Goal: Task Accomplishment & Management: Use online tool/utility

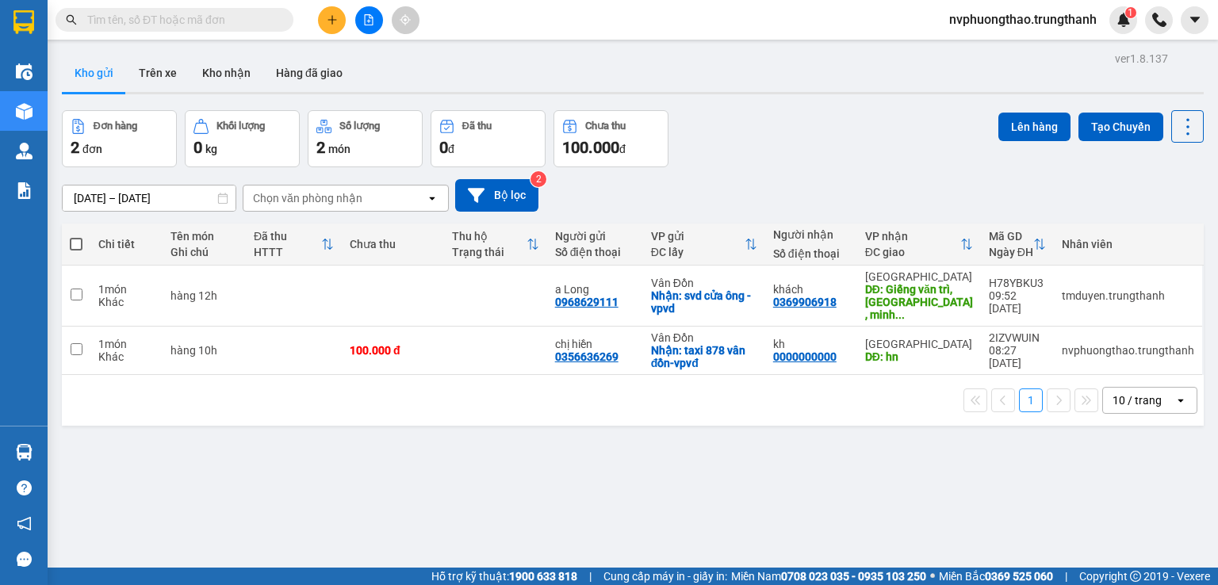
click at [435, 80] on div "Kho gửi Trên xe Kho nhận Hàng đã giao" at bounding box center [633, 75] width 1142 height 42
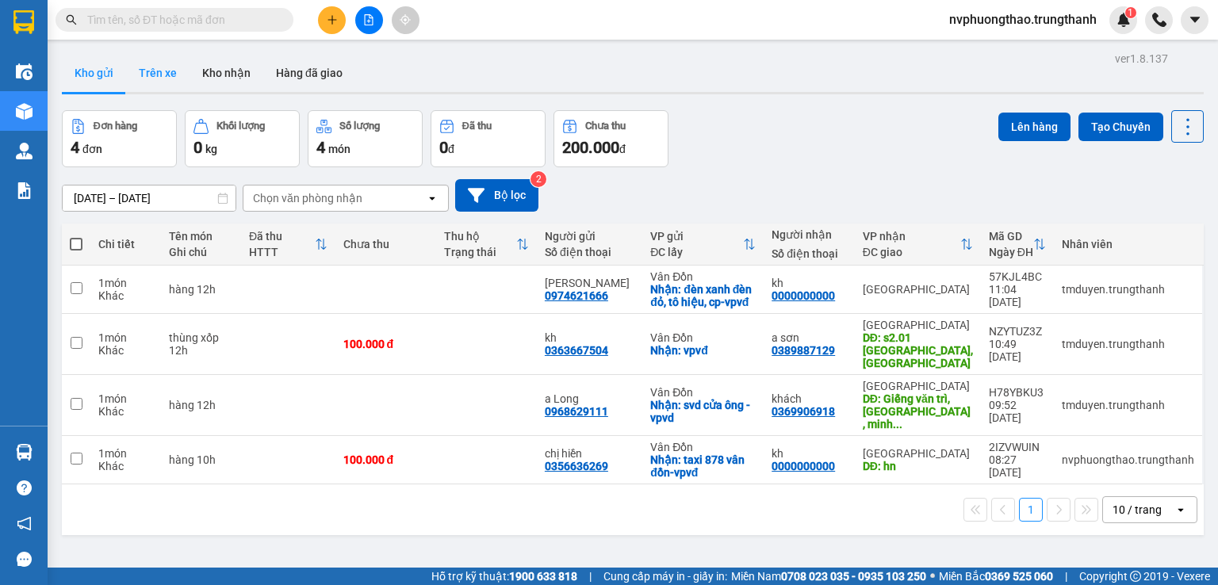
click at [137, 67] on button "Trên xe" at bounding box center [157, 73] width 63 height 38
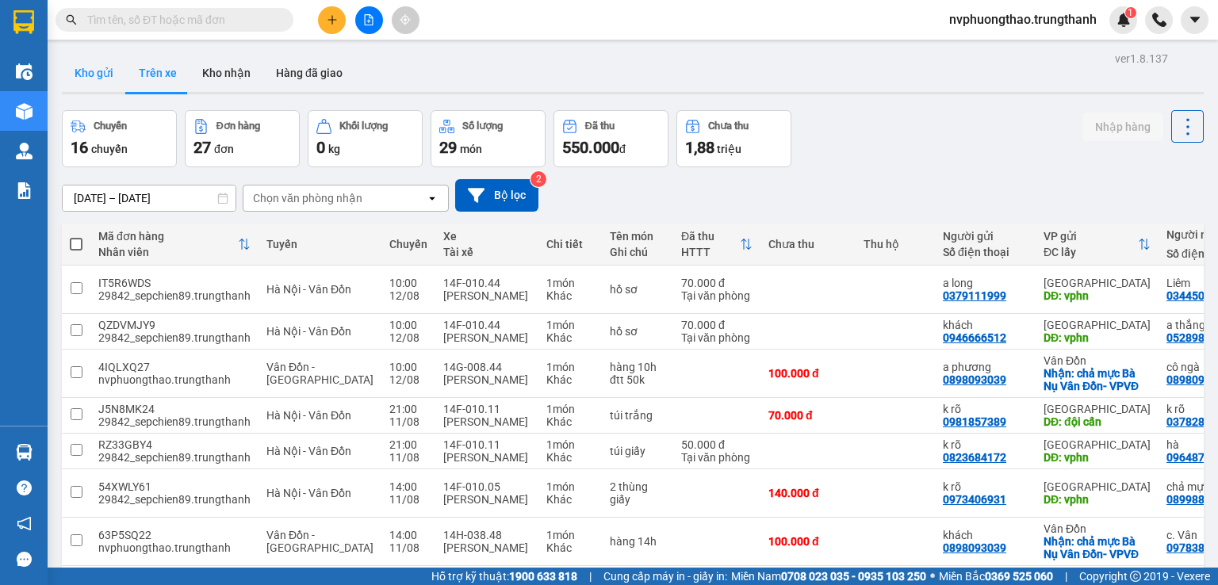
click at [92, 77] on button "Kho gửi" at bounding box center [94, 73] width 64 height 38
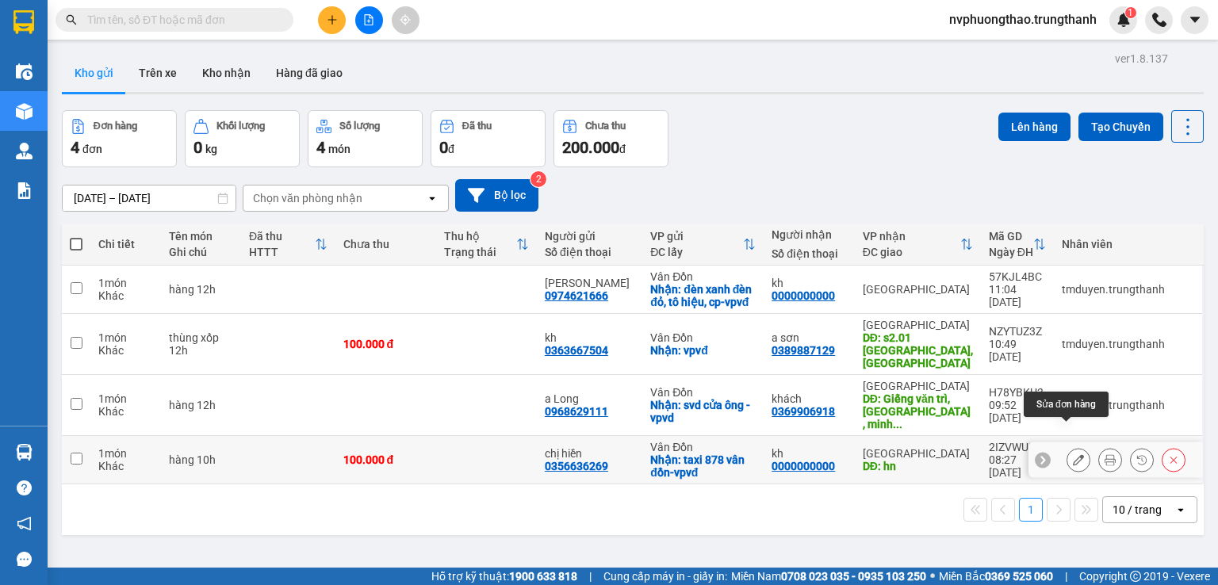
click at [1073, 454] on icon at bounding box center [1078, 459] width 11 height 11
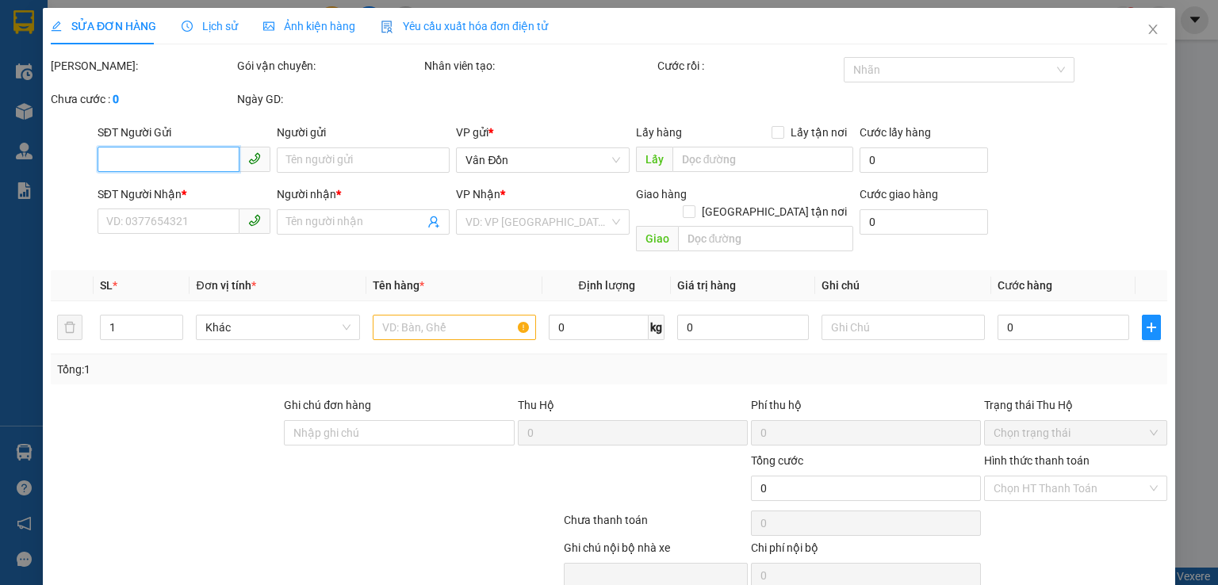
type input "0356636269"
type input "chị hiền"
checkbox input "true"
type input "taxi 878 vân đồn-vpvđ"
type input "0000000000"
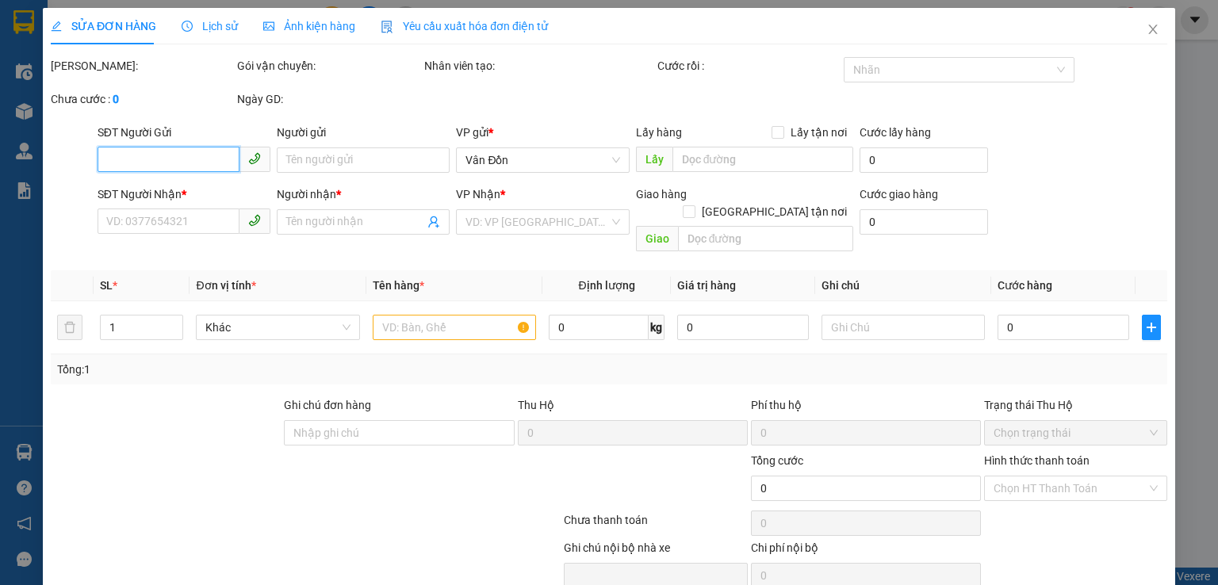
type input "kh"
type input "hn"
type input "100.000"
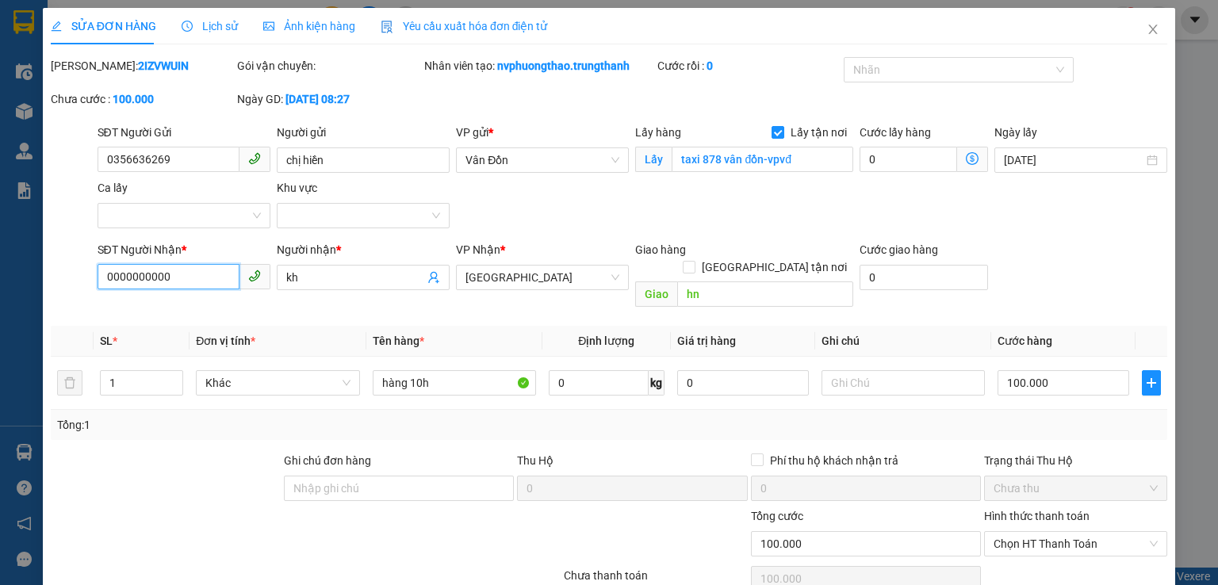
drag, startPoint x: 132, startPoint y: 305, endPoint x: 21, endPoint y: 316, distance: 111.6
click at [29, 320] on div "SỬA ĐƠN HÀNG Lịch sử Ảnh kiện hàng Yêu cầu xuất hóa đơn điện tử Total Paid Fee …" at bounding box center [609, 292] width 1218 height 585
drag, startPoint x: 960, startPoint y: 231, endPoint x: 649, endPoint y: 321, distance: 324.5
click at [959, 231] on div "SĐT Người Gửi 0356636269 Người gửi chị hiền VP gửi * Vân Đồn Lấy hàng Lấy tận n…" at bounding box center [632, 179] width 1077 height 111
click at [181, 274] on input "0966" at bounding box center [169, 276] width 142 height 25
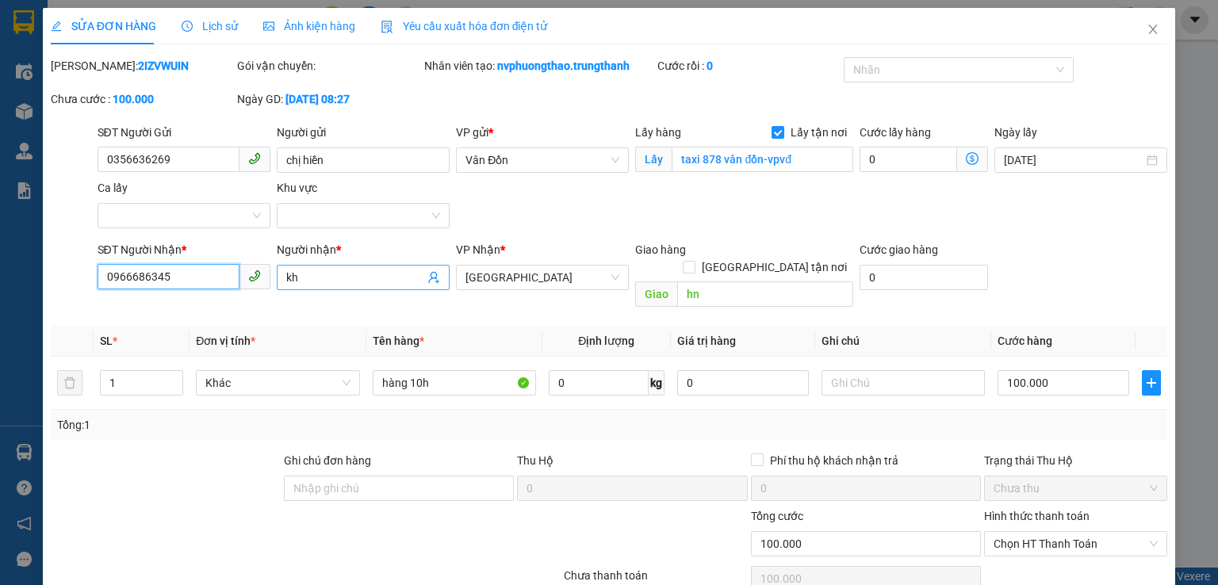
type input "0966686345"
drag, startPoint x: 312, startPoint y: 285, endPoint x: 219, endPoint y: 285, distance: 93.6
click at [226, 295] on div "SĐT Người Nhận * 0966686345 Người nhận * kh kh VP Nhận * [GEOGRAPHIC_DATA] Giao…" at bounding box center [632, 277] width 1077 height 73
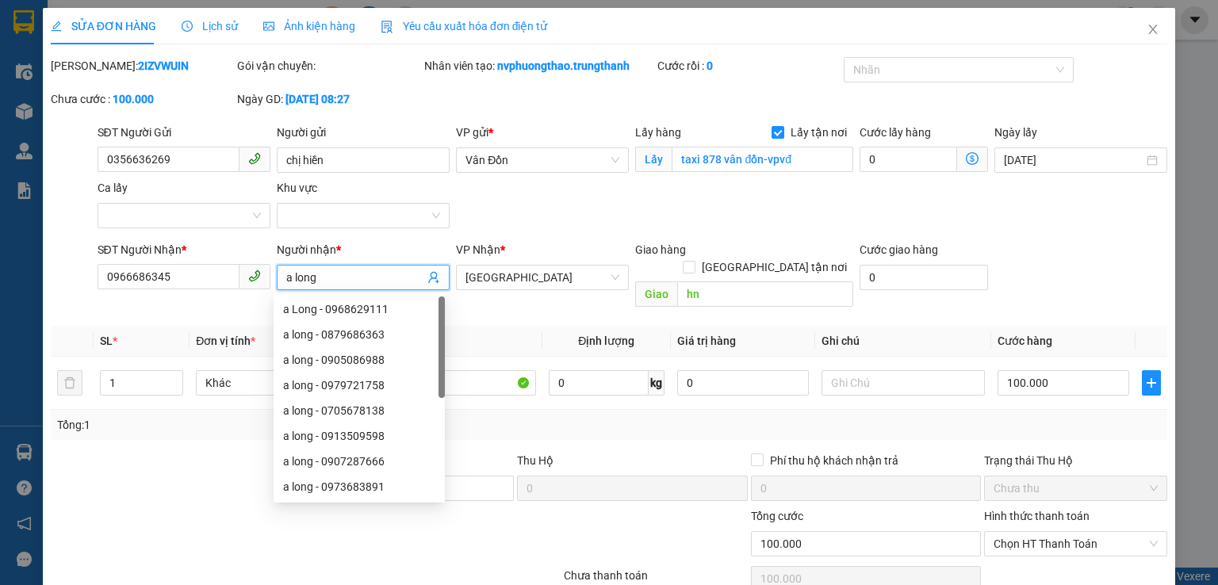
type input "a long"
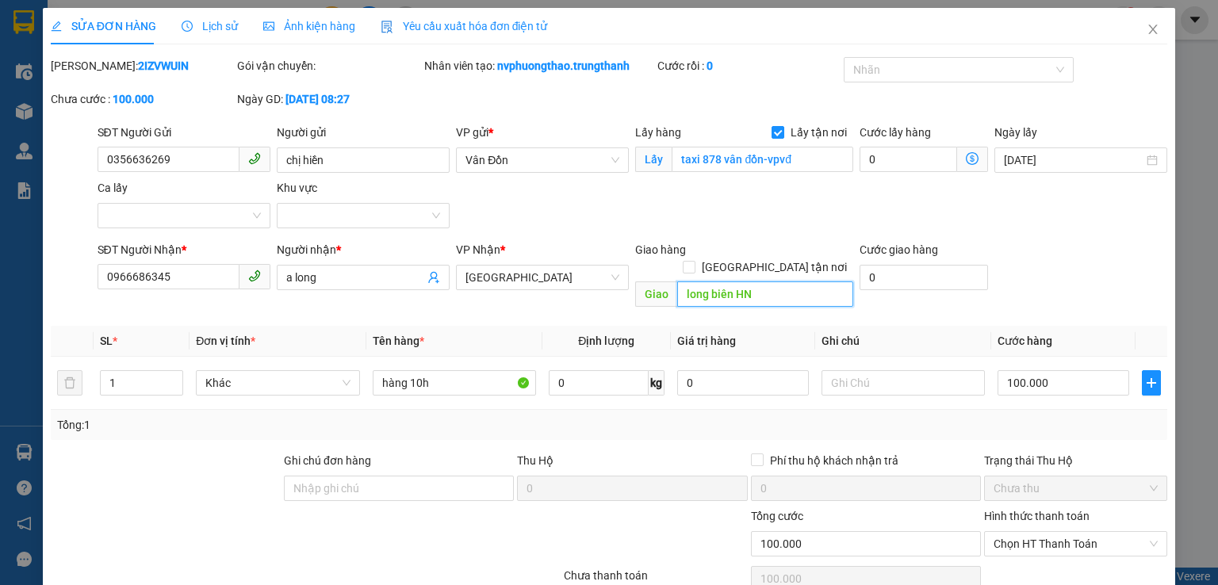
scroll to position [79, 0]
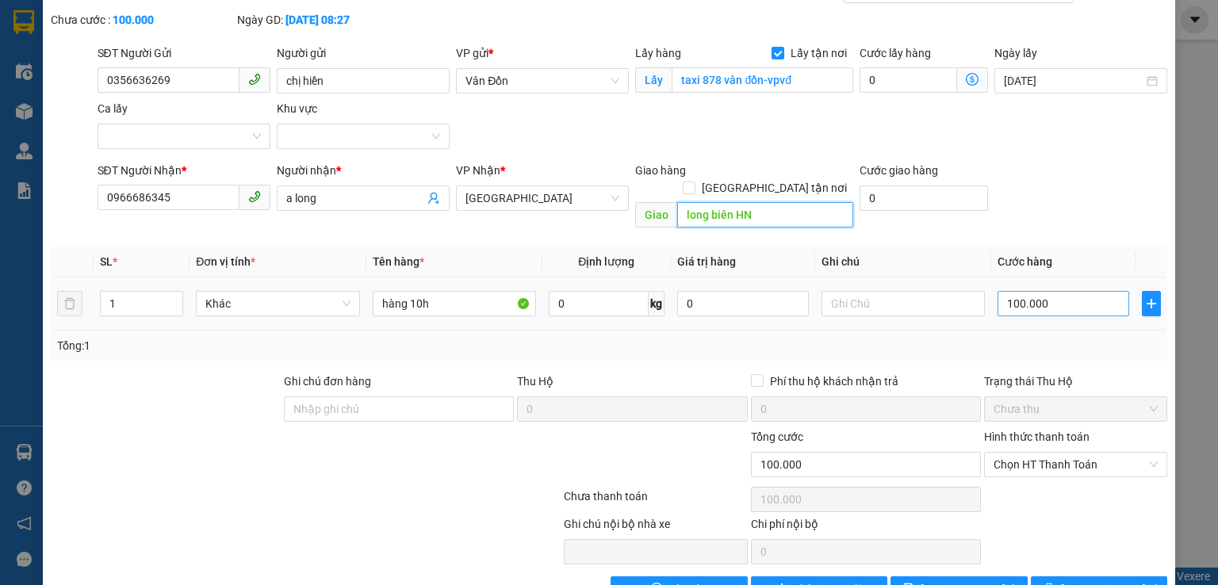
type input "long biên HN"
click at [1009, 291] on input "100.000" at bounding box center [1064, 303] width 132 height 25
click at [1007, 291] on input "100.000" at bounding box center [1064, 303] width 132 height 25
type input "10.000"
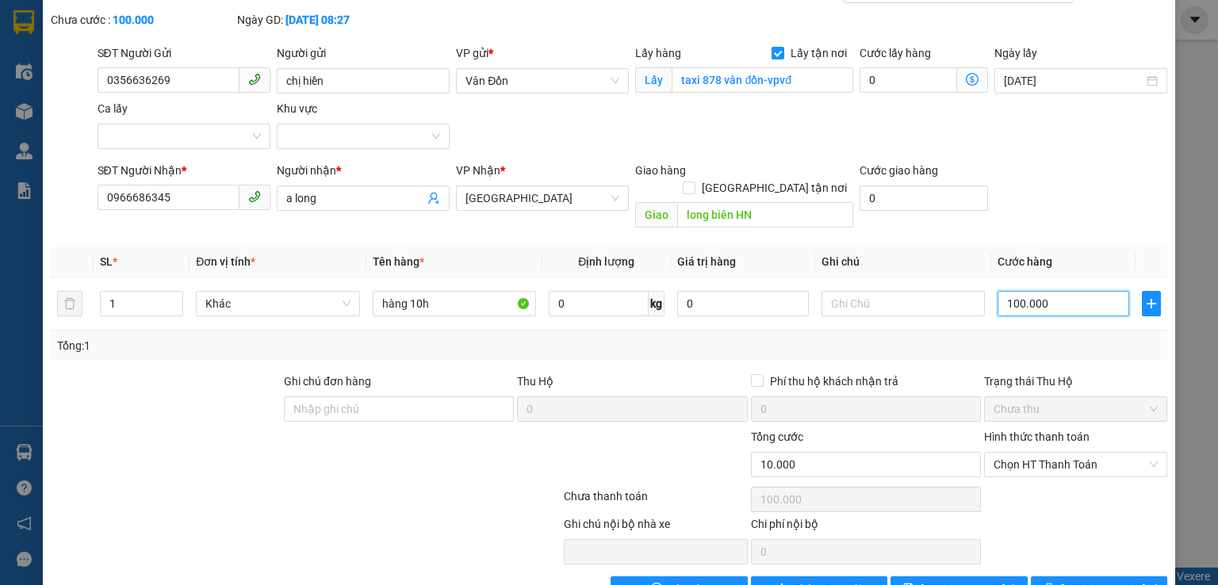
type input "10.000"
type input "0"
type input "0.000"
type input "50.000"
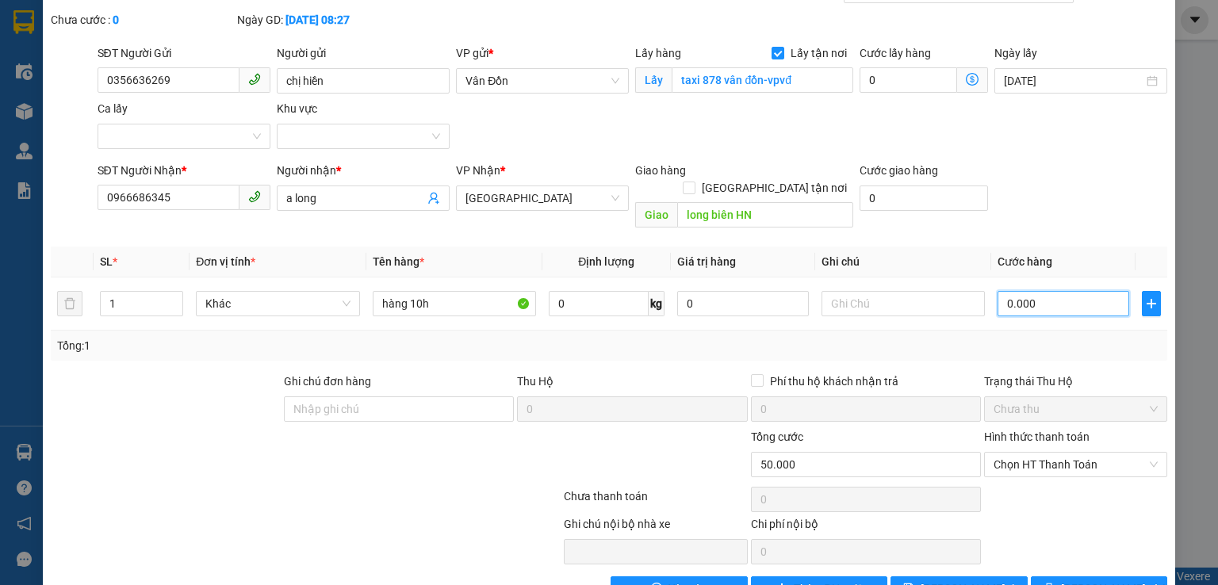
type input "50.000"
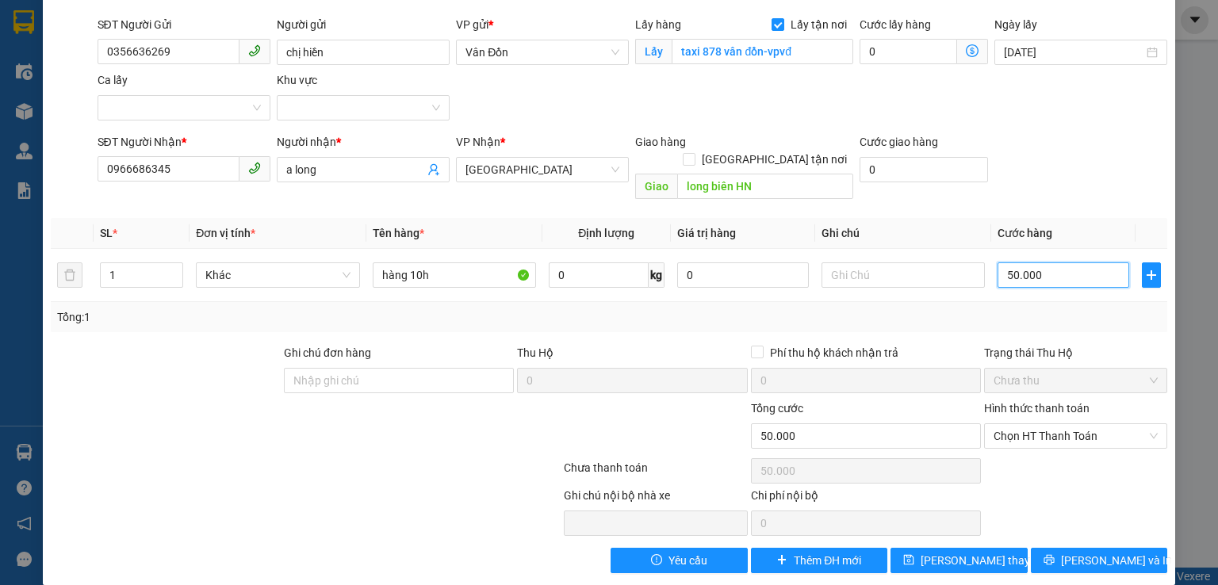
type input "50.000"
click at [51, 499] on div at bounding box center [212, 511] width 327 height 49
click at [933, 552] on span "[PERSON_NAME] thay đổi" at bounding box center [984, 560] width 127 height 17
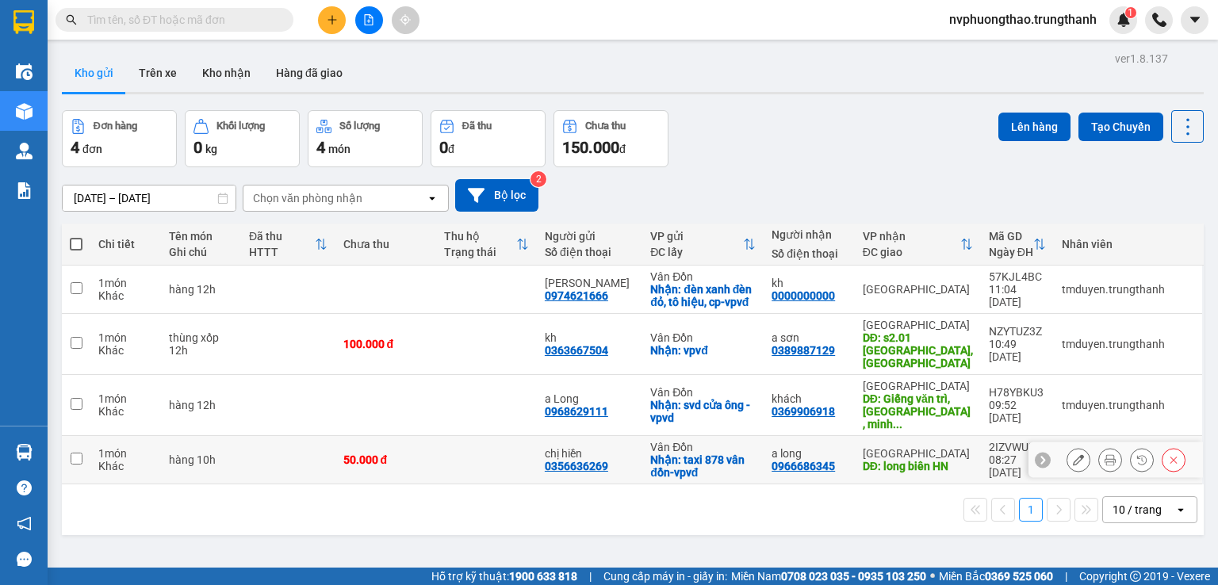
click at [76, 453] on input "checkbox" at bounding box center [77, 459] width 12 height 12
checkbox input "true"
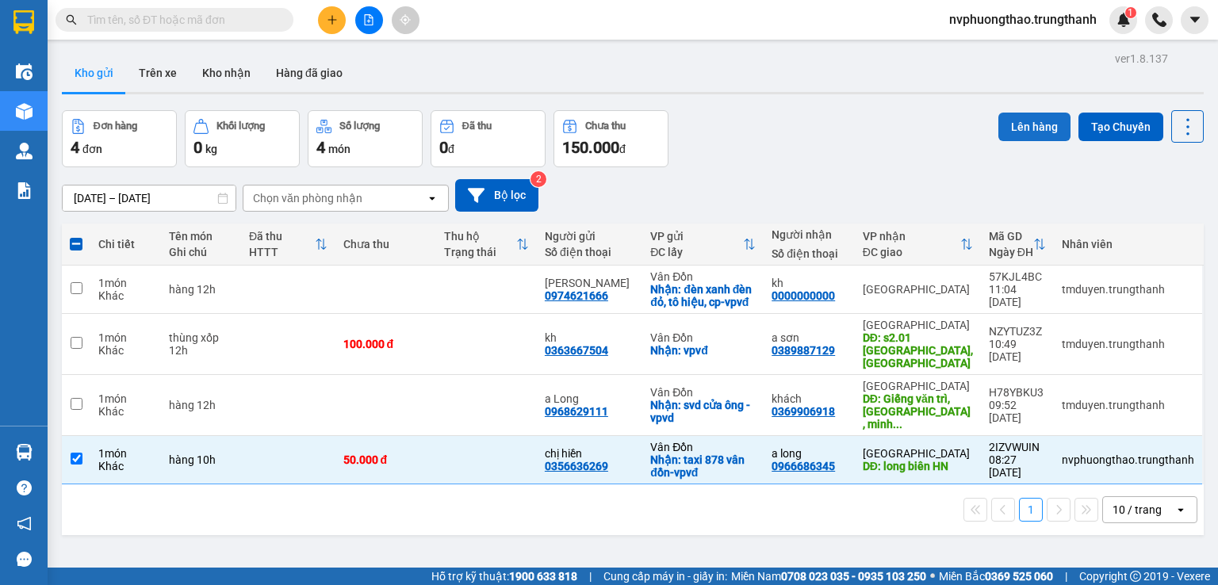
click at [1023, 121] on button "Lên hàng" at bounding box center [1034, 127] width 72 height 29
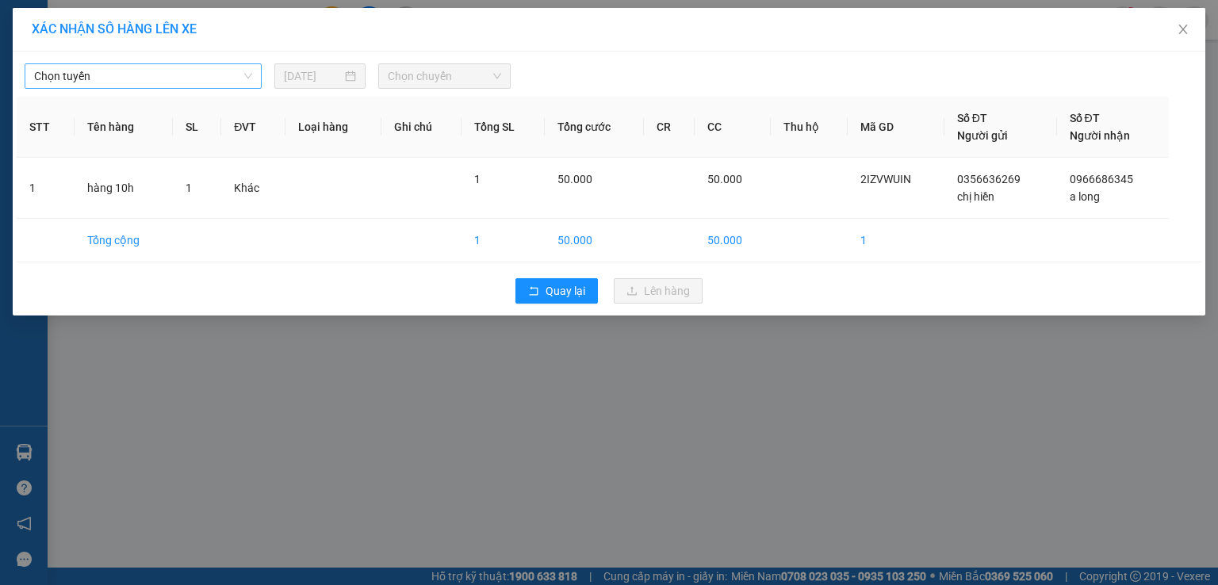
click at [177, 76] on span "Chọn tuyến" at bounding box center [143, 76] width 218 height 24
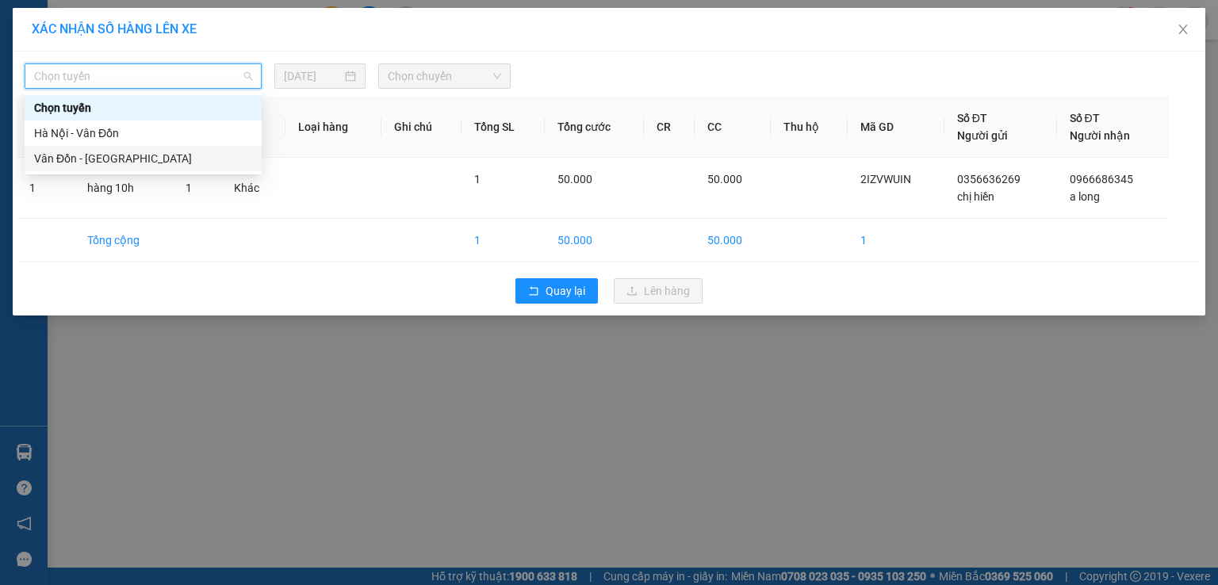
click at [155, 163] on div "Vân Đồn - [GEOGRAPHIC_DATA]" at bounding box center [143, 158] width 218 height 17
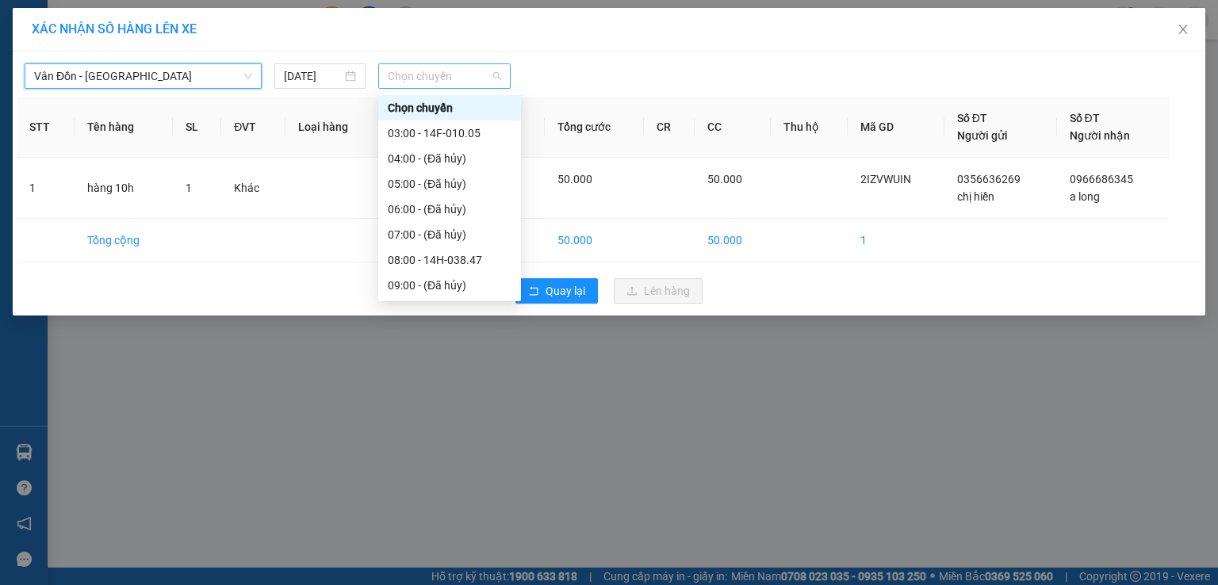
click at [403, 74] on span "Chọn chuyến" at bounding box center [445, 76] width 114 height 24
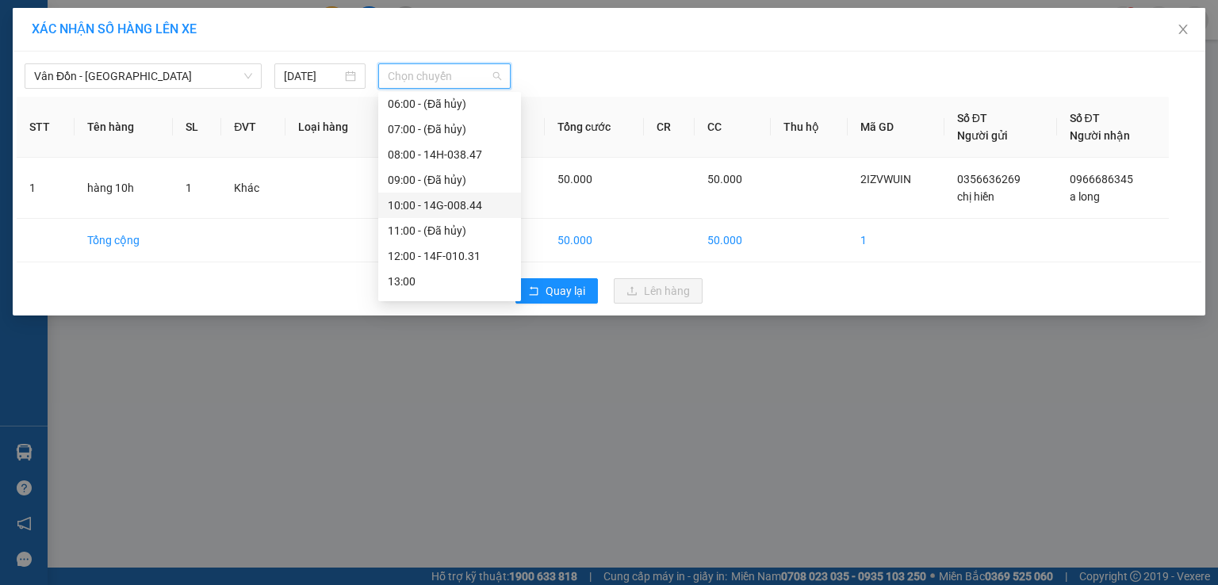
click at [424, 207] on div "10:00 - 14G-008.44" at bounding box center [450, 205] width 124 height 17
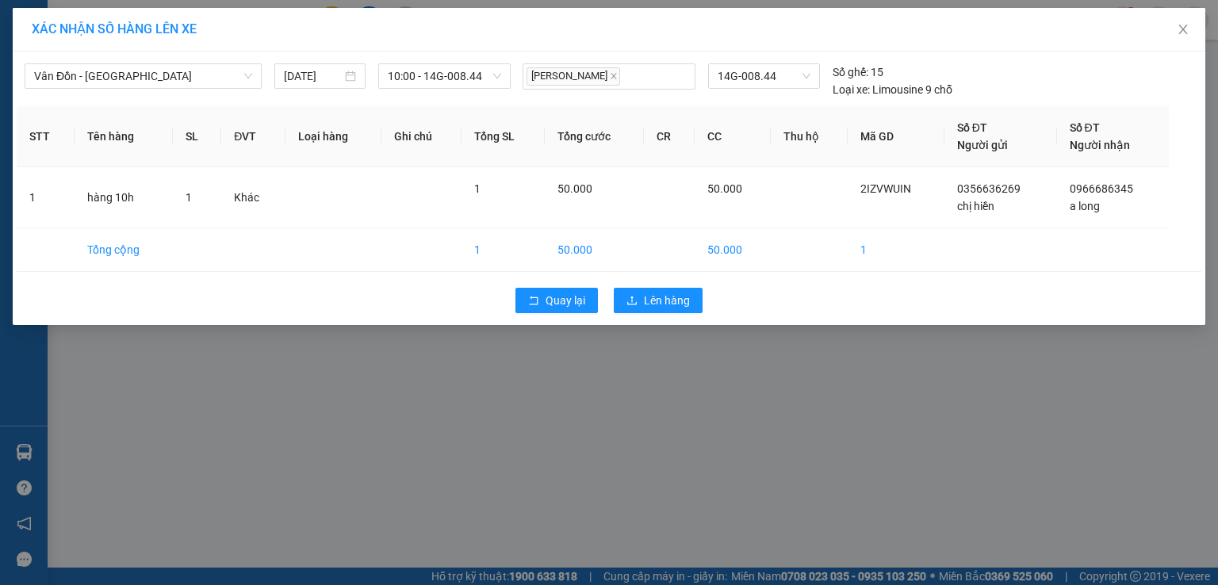
click at [611, 293] on div "Quay lại Lên hàng" at bounding box center [609, 300] width 1185 height 41
click at [619, 294] on button "Lên hàng" at bounding box center [658, 300] width 89 height 25
